Goal: Find specific page/section: Locate a particular part of the current website

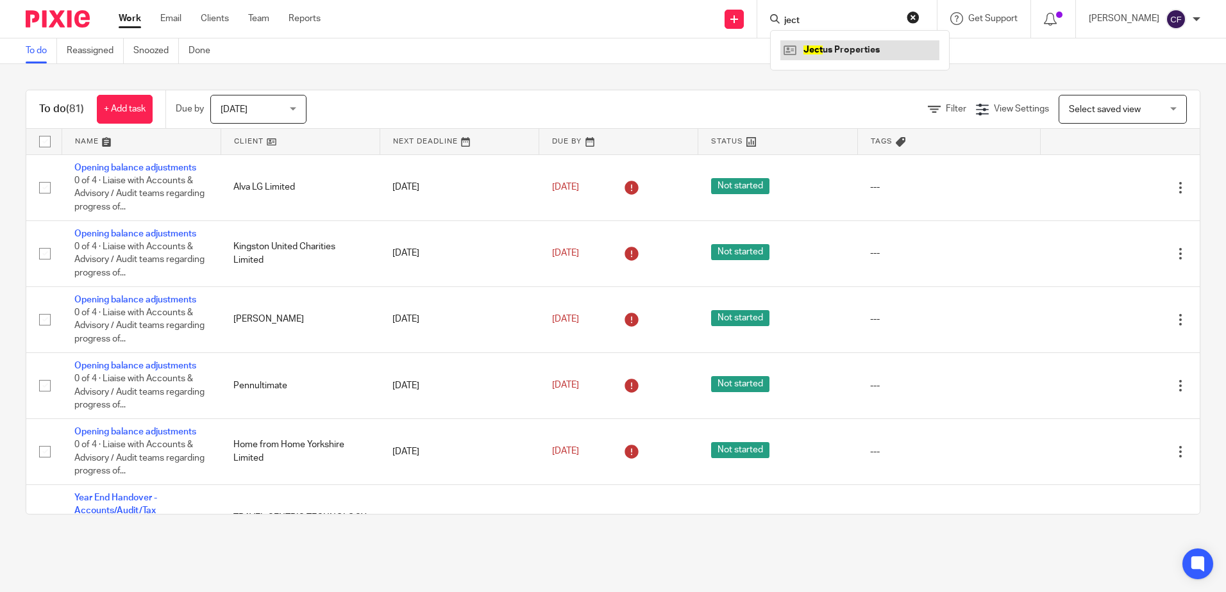
type input "ject"
click at [906, 44] on link at bounding box center [859, 49] width 159 height 19
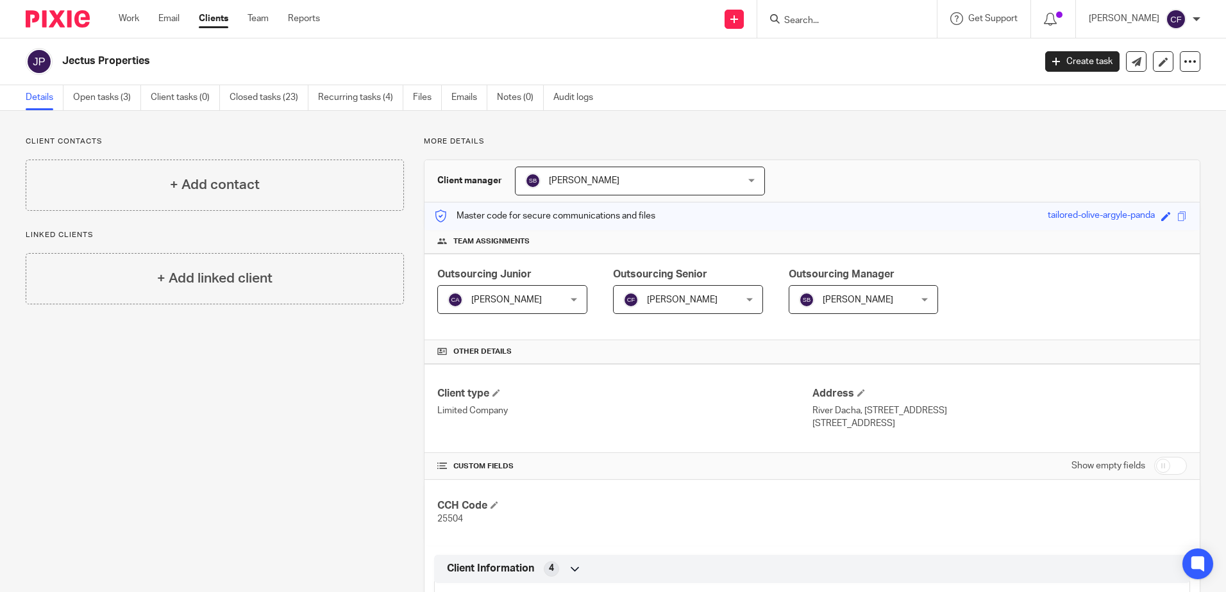
click at [833, 21] on input "Search" at bounding box center [840, 21] width 115 height 12
type input "bh-dg"
click at [887, 47] on link at bounding box center [879, 49] width 199 height 19
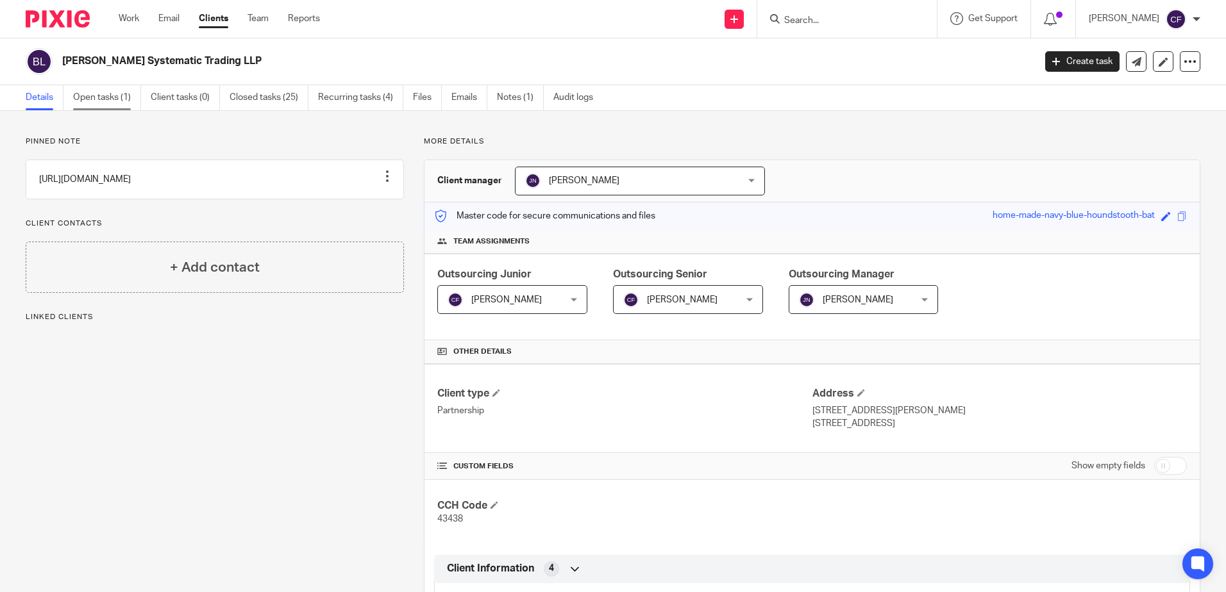
click at [93, 103] on link "Open tasks (1)" at bounding box center [107, 97] width 68 height 25
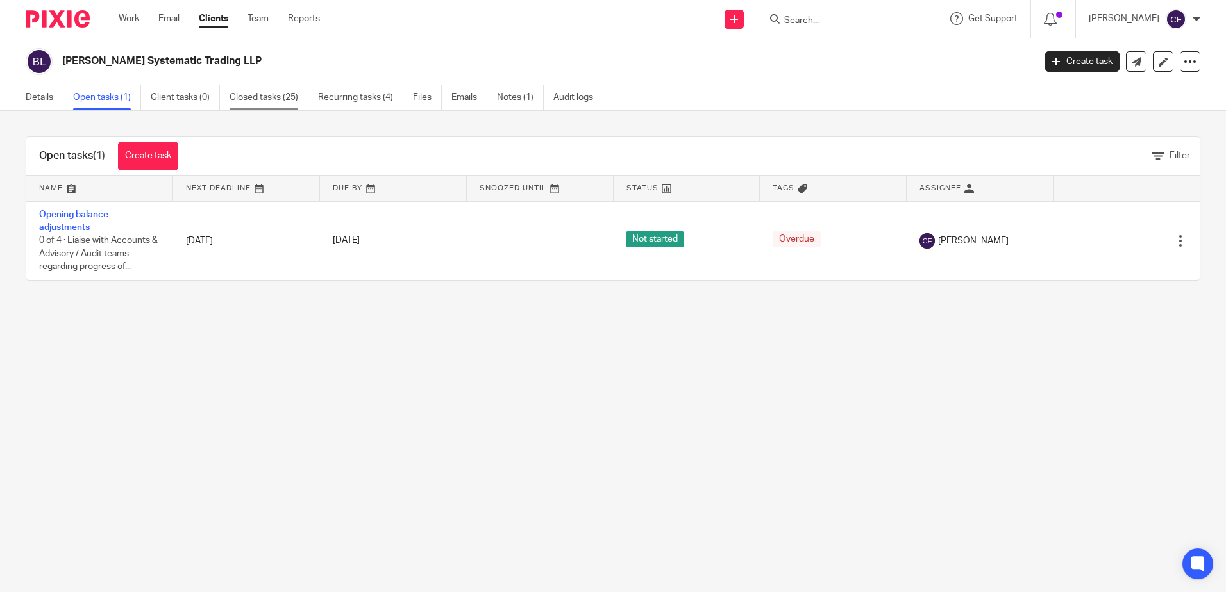
click at [266, 87] on link "Closed tasks (25)" at bounding box center [268, 97] width 79 height 25
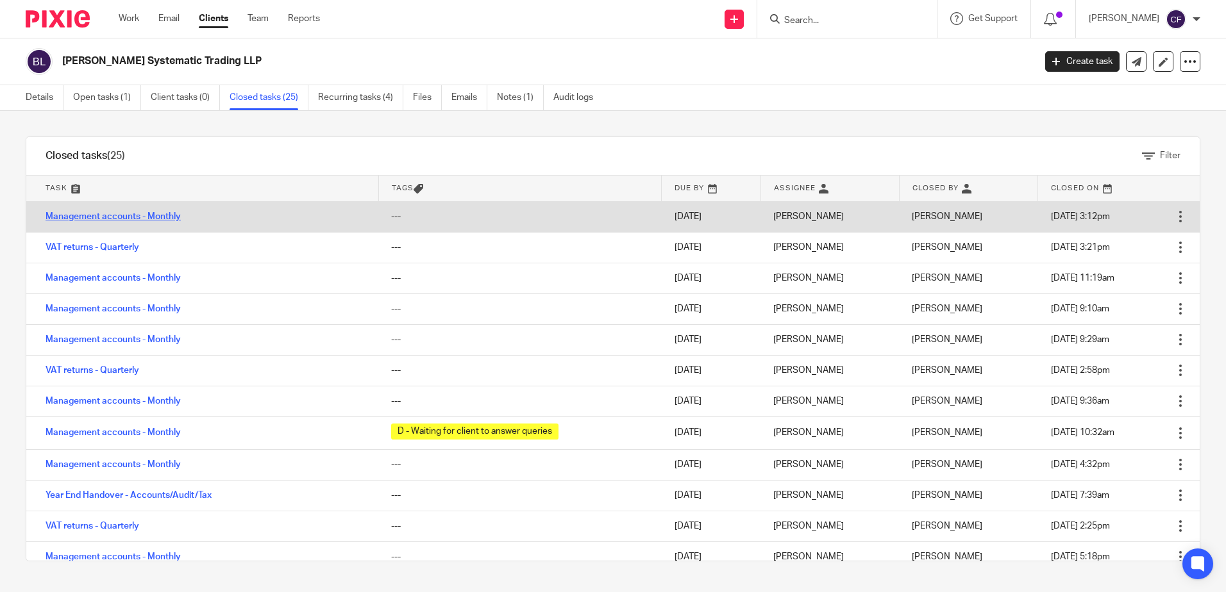
click at [153, 218] on link "Management accounts - Monthly" at bounding box center [113, 216] width 135 height 9
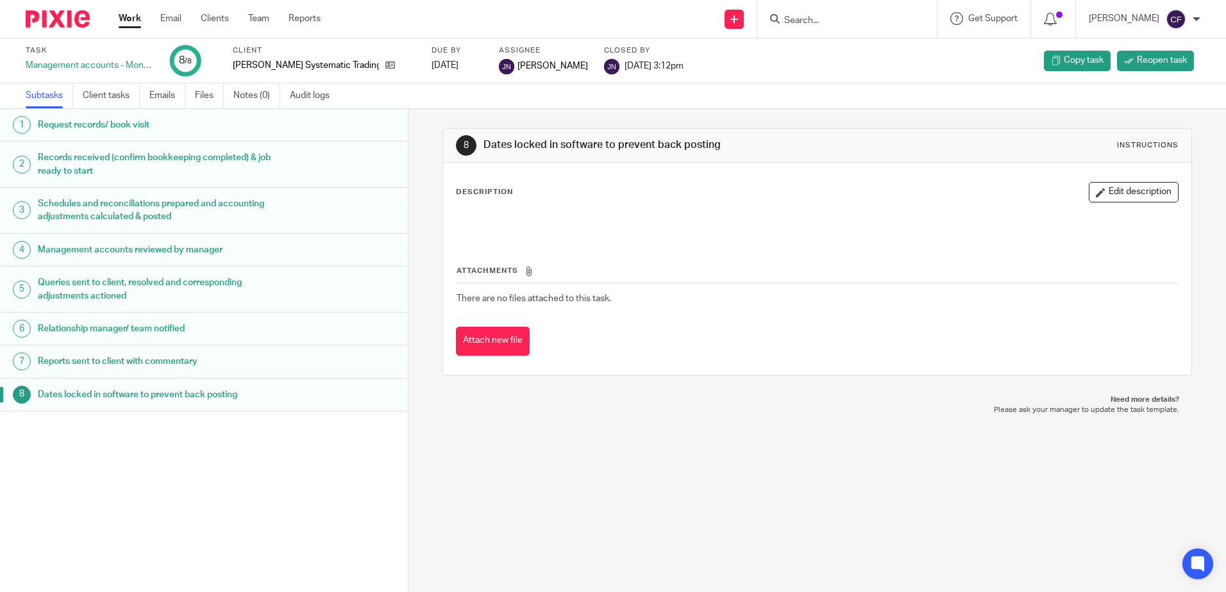
click at [144, 242] on h1 "Management accounts reviewed by manager" at bounding box center [157, 249] width 238 height 19
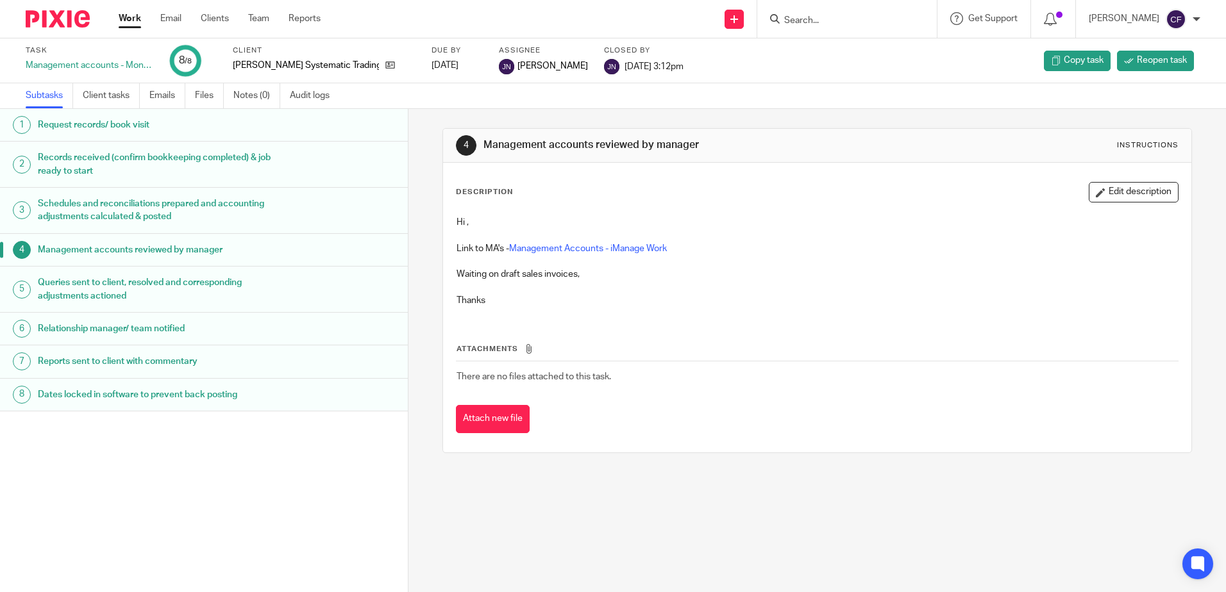
click at [136, 277] on h1 "Queries sent to client, resolved and corresponding adjustments actioned" at bounding box center [157, 289] width 238 height 33
